Goal: Obtain resource: Obtain resource

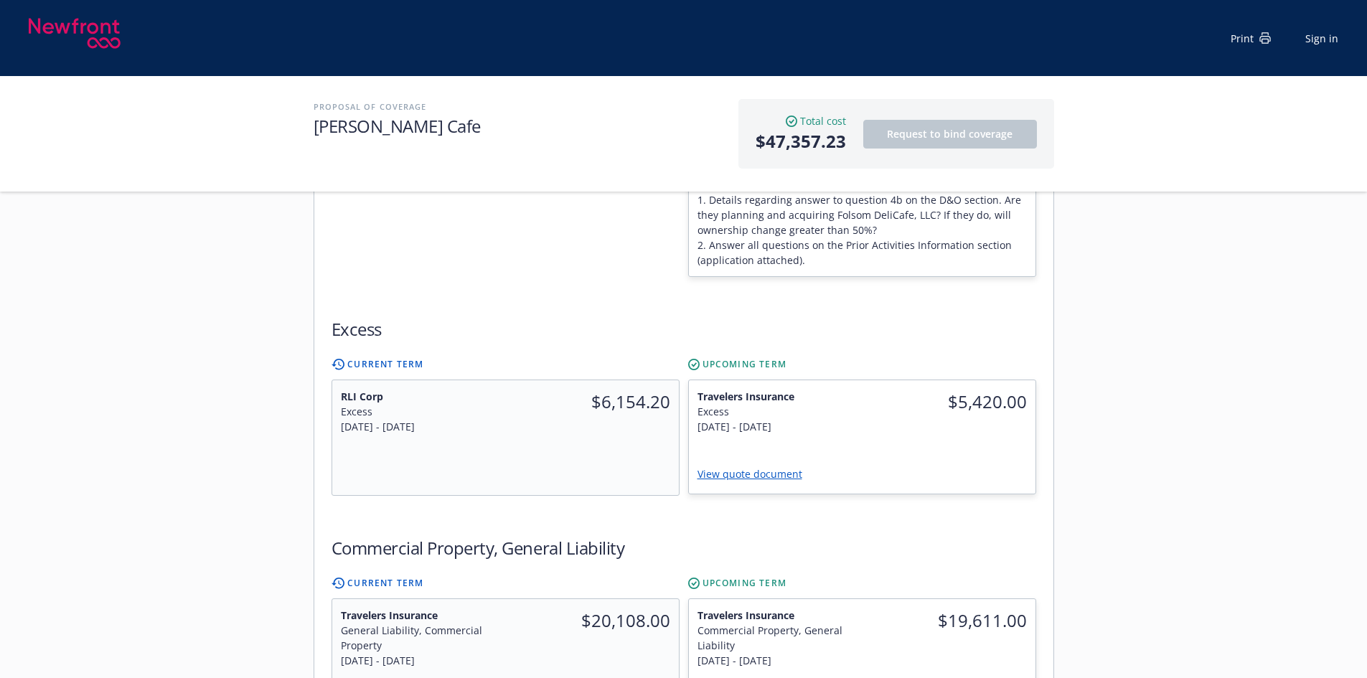
scroll to position [861, 0]
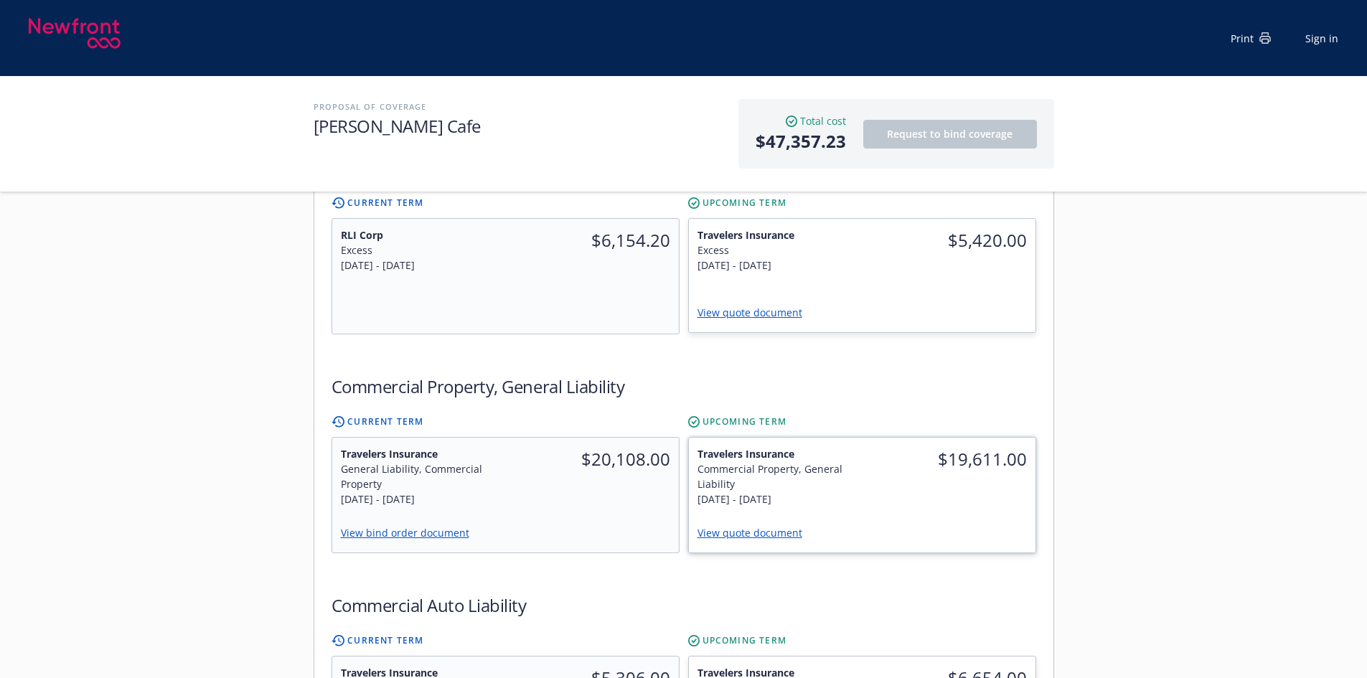
click at [766, 526] on link "View quote document" at bounding box center [755, 533] width 116 height 14
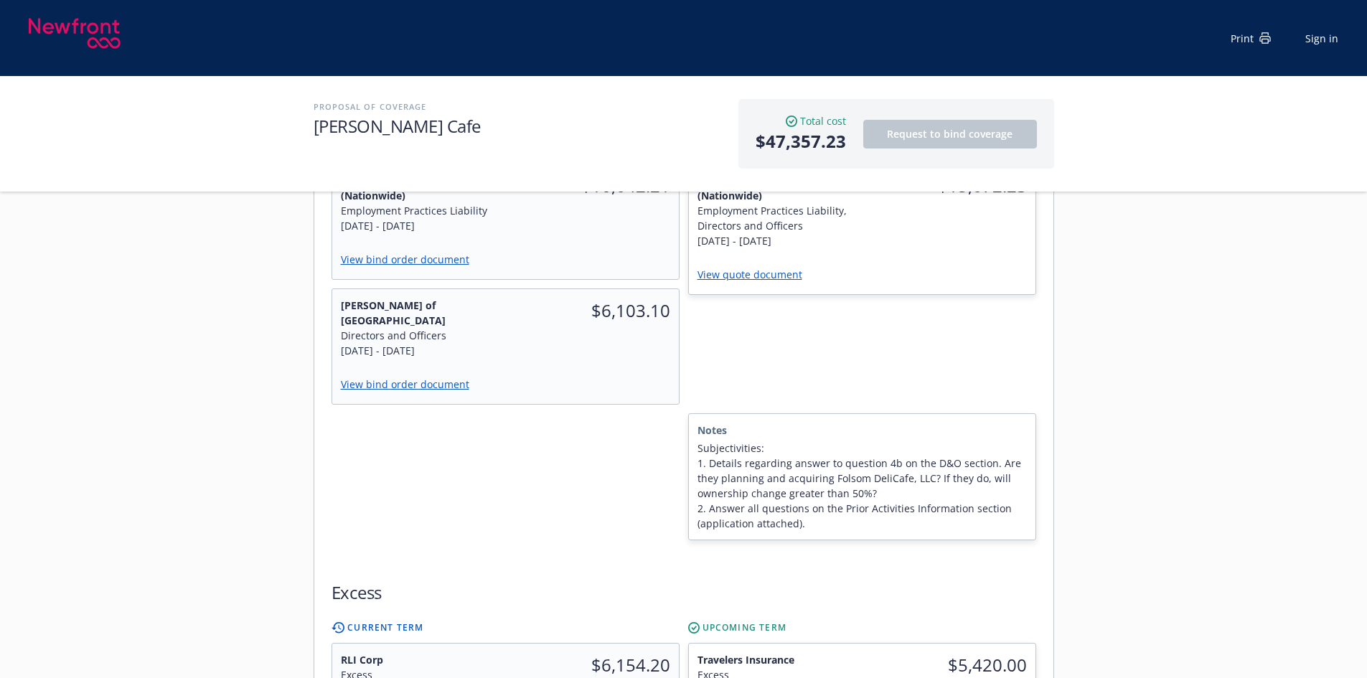
scroll to position [0, 0]
